Goal: Task Accomplishment & Management: Manage account settings

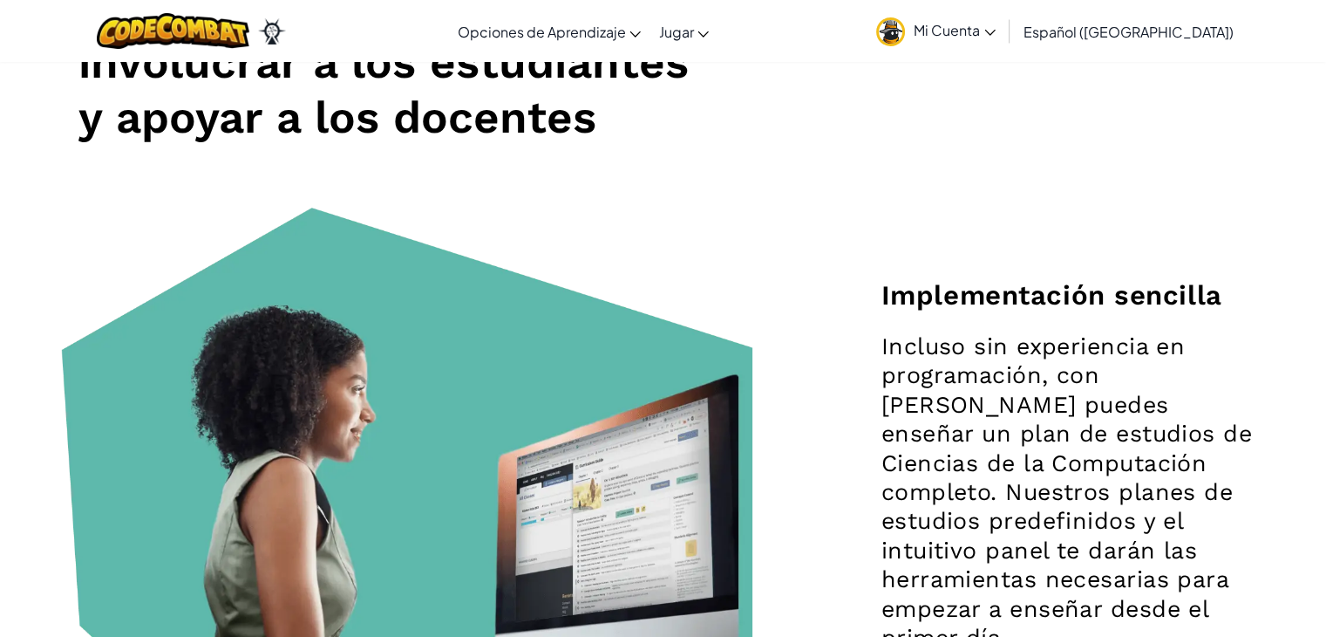
scroll to position [1709, 0]
click at [996, 22] on span "Mi Cuenta" at bounding box center [955, 30] width 82 height 18
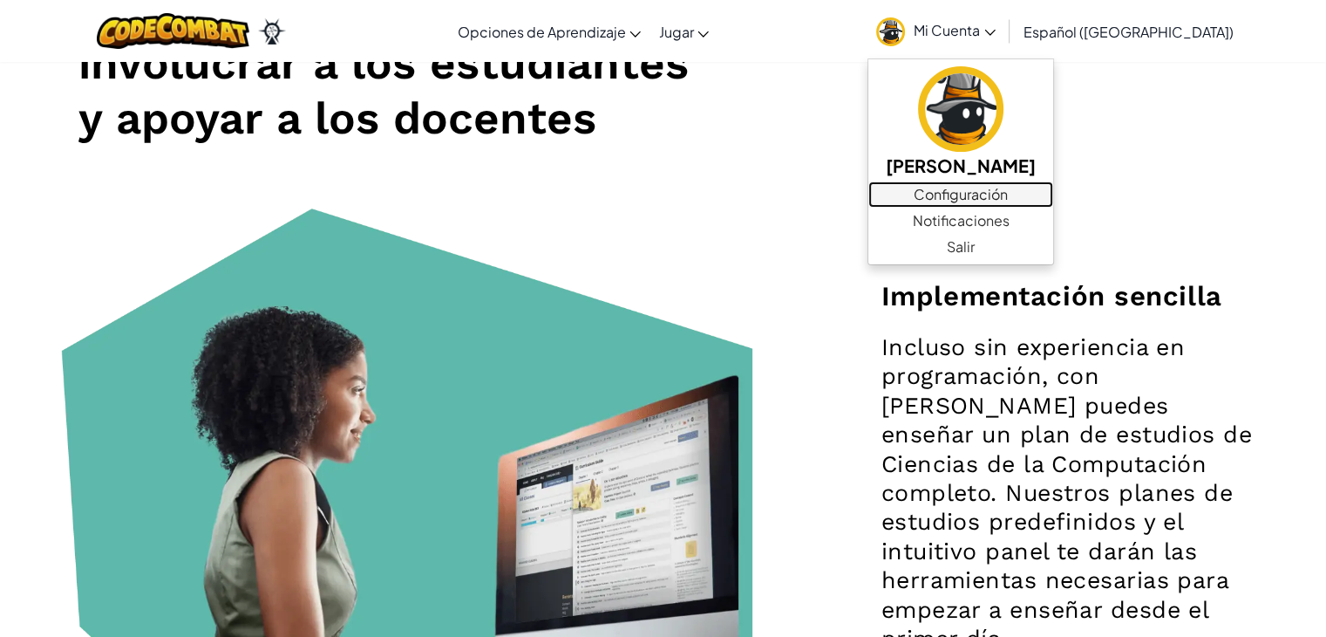
click at [1027, 203] on link "Configuración" at bounding box center [960, 194] width 185 height 26
